Goal: Task Accomplishment & Management: Manage account settings

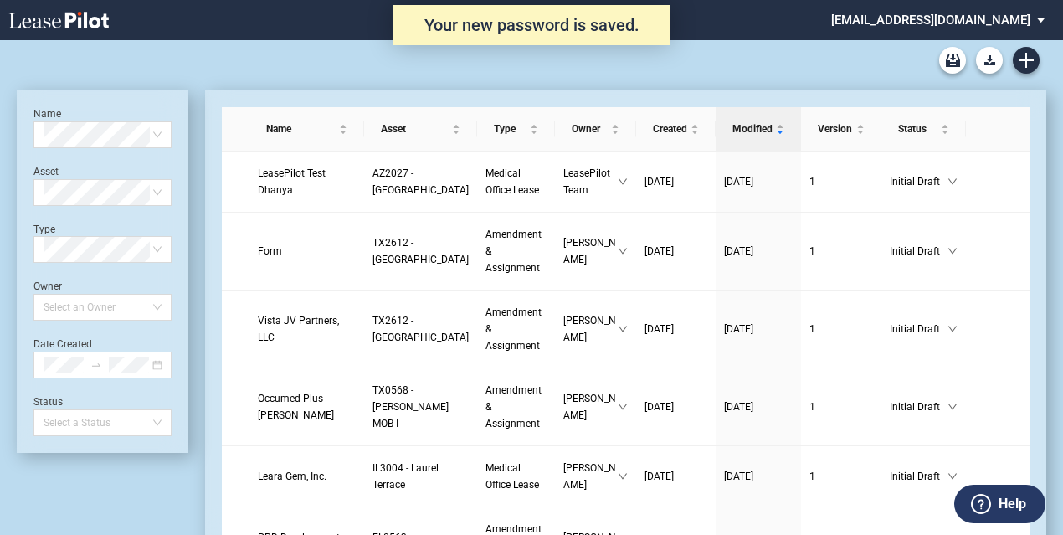
click at [928, 29] on md-select "srichard@healthpeak.com Change Password 2-Factor Authentication Form Management…" at bounding box center [944, 19] width 229 height 38
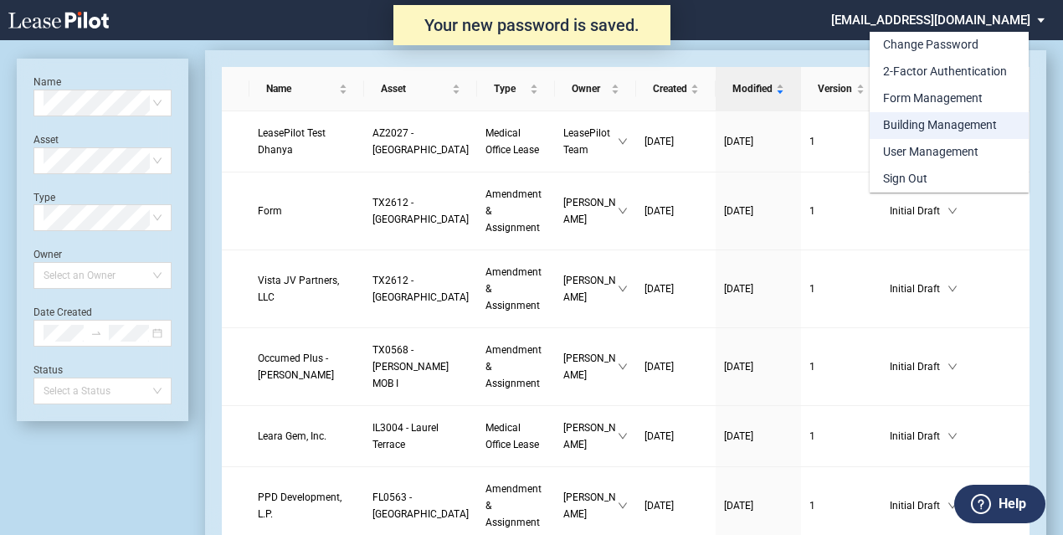
click at [941, 131] on div "Building Management" at bounding box center [940, 125] width 114 height 17
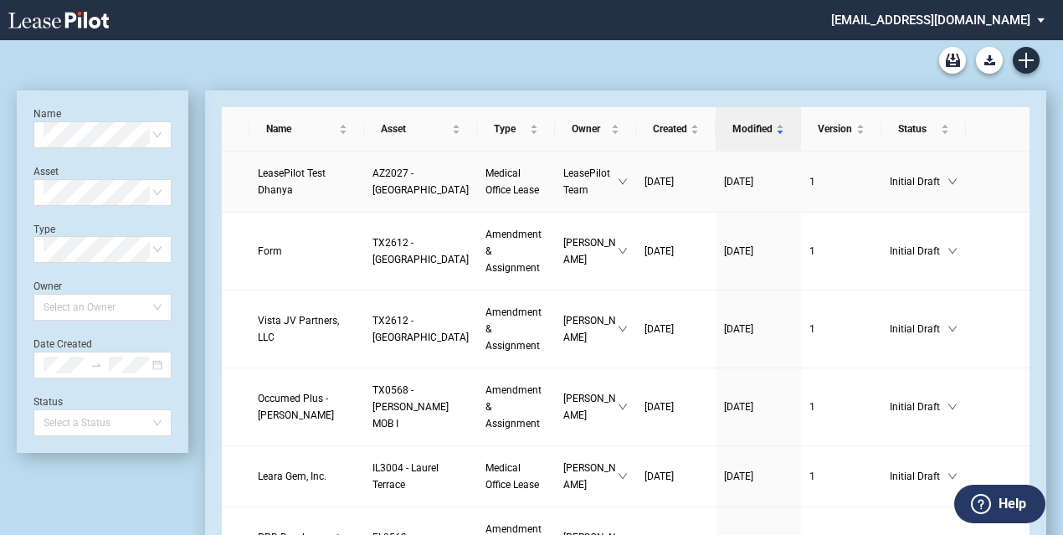
scroll to position [40, 0]
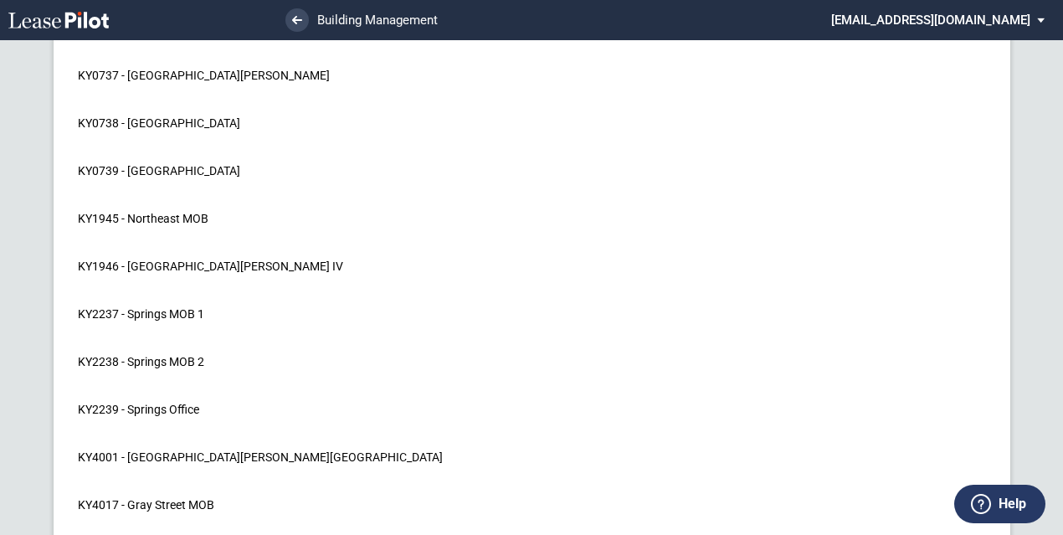
scroll to position [16751, 0]
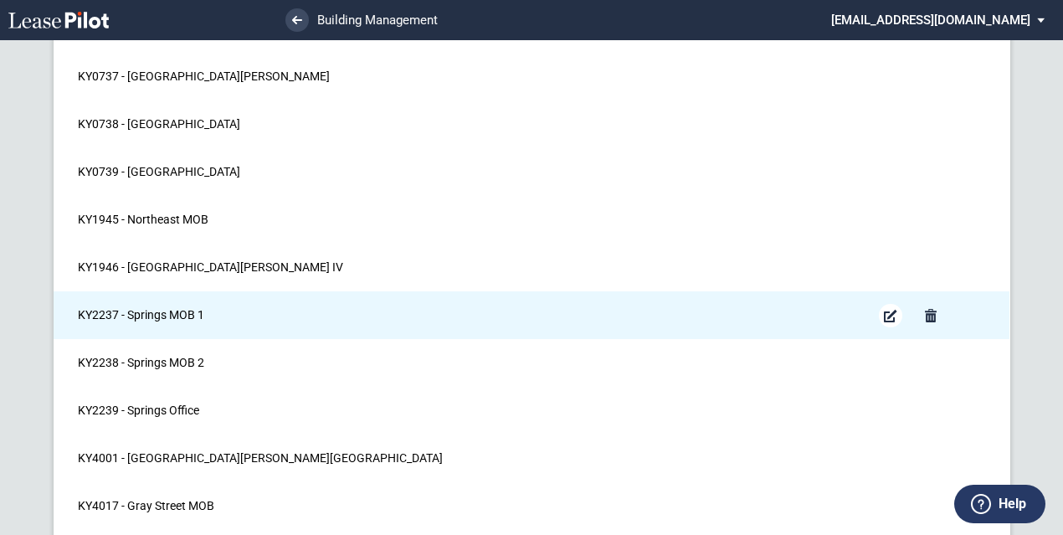
click at [893, 306] on md-icon "Edit Building" at bounding box center [891, 316] width 20 height 20
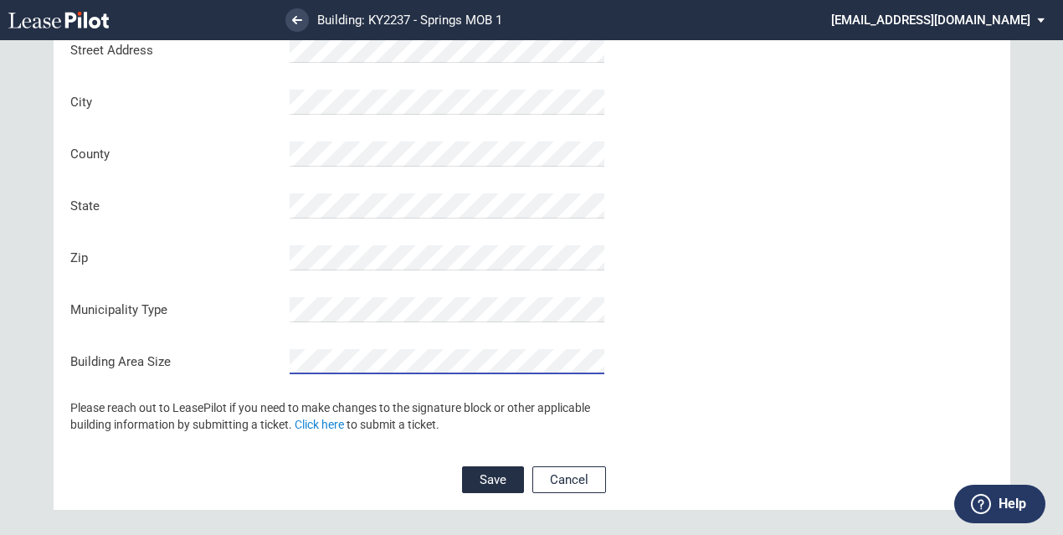
scroll to position [394, 0]
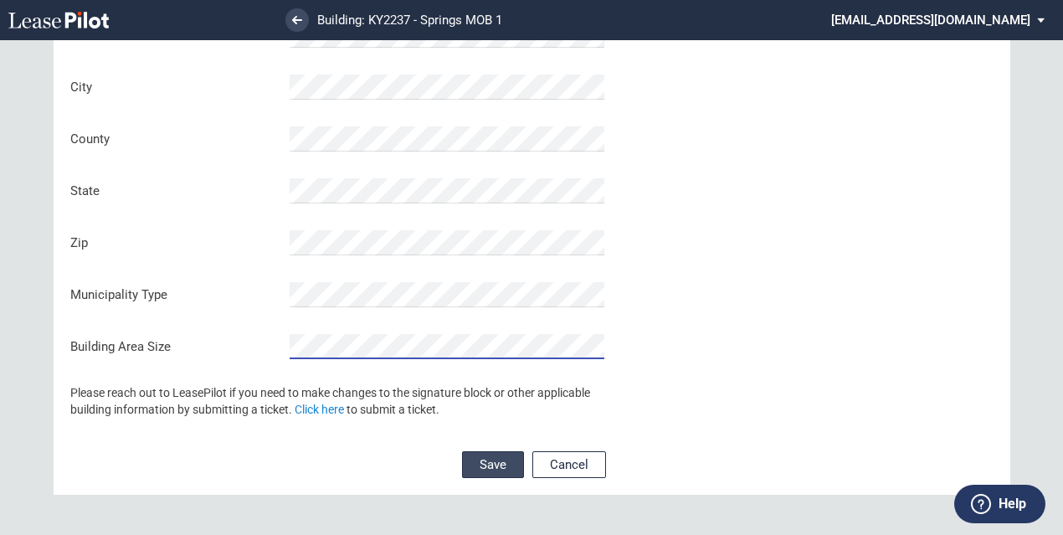
click at [475, 461] on button "Save" at bounding box center [493, 464] width 62 height 27
